Goal: Information Seeking & Learning: Find specific fact

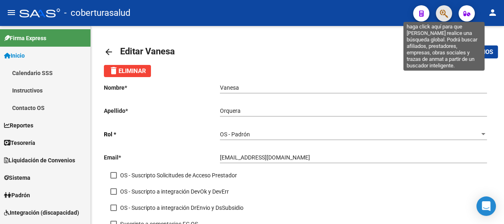
click at [442, 17] on icon "button" at bounding box center [444, 13] width 8 height 9
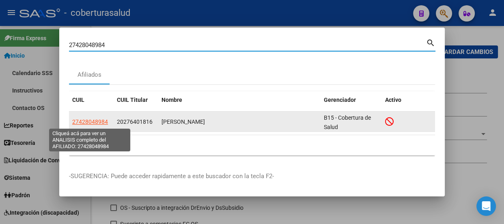
click at [92, 124] on span "27428048984" at bounding box center [90, 121] width 36 height 6
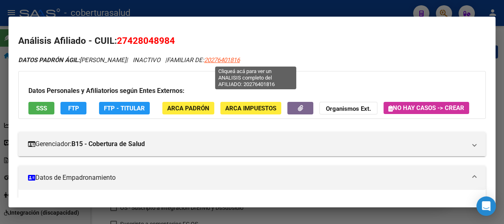
drag, startPoint x: 289, startPoint y: 60, endPoint x: 238, endPoint y: 59, distance: 51.5
click at [238, 59] on div "DATOS PADRÓN ÁGIL: [PERSON_NAME] | INACTIVO | FAMILIAR DE: 20276401816" at bounding box center [251, 60] width 467 height 9
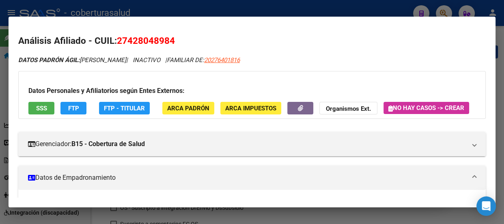
copy span "20276401816"
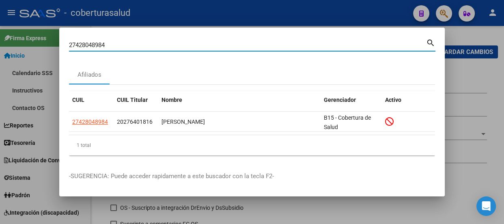
drag, startPoint x: 172, startPoint y: 46, endPoint x: 62, endPoint y: 51, distance: 110.4
click at [62, 50] on mat-dialog-content "27428048984 Buscar (apellido, dni, cuil, [PERSON_NAME], cuit, obra social) sear…" at bounding box center [251, 99] width 385 height 124
paste input "0276401816"
type input "20276401816"
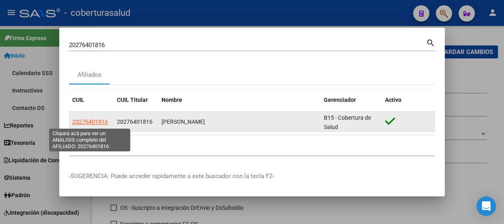
click at [95, 124] on span "20276401816" at bounding box center [90, 121] width 36 height 6
type textarea "20276401816"
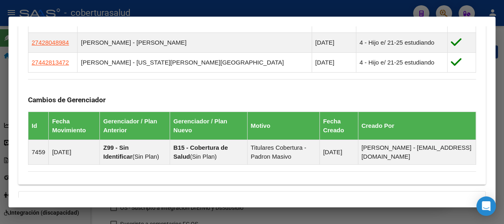
scroll to position [491, 0]
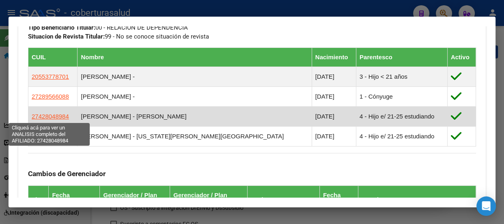
drag, startPoint x: 69, startPoint y: 115, endPoint x: 31, endPoint y: 114, distance: 38.1
click at [31, 114] on td "27428048984" at bounding box center [52, 116] width 49 height 20
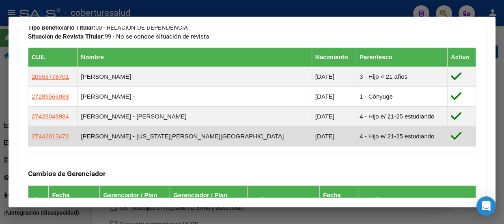
copy span "27428048984"
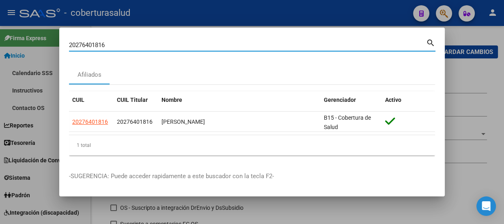
click at [147, 44] on input "20276401816" at bounding box center [247, 44] width 357 height 7
drag, startPoint x: 102, startPoint y: 44, endPoint x: 61, endPoint y: 43, distance: 41.0
click at [61, 44] on mat-dialog-content "20276401816 Buscar (apellido, dni, cuil, nro traspaso, cuit, obra social) searc…" at bounding box center [251, 99] width 385 height 124
paste input "7428048984"
type input "42804898"
